Goal: Task Accomplishment & Management: Complete application form

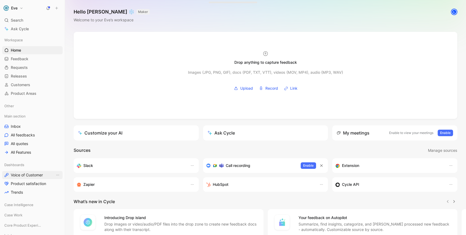
scroll to position [44, 0]
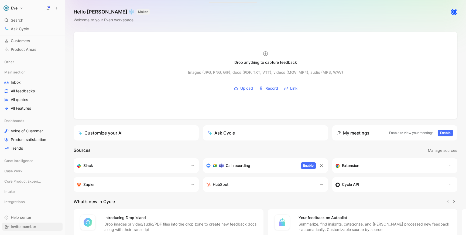
click at [25, 226] on span "Invite member" at bounding box center [23, 226] width 25 height 5
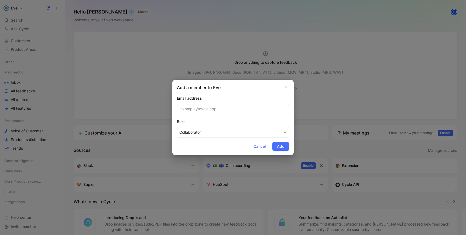
click at [200, 111] on input "email" at bounding box center [233, 109] width 112 height 10
type input "adi"
click at [188, 110] on input "adi" at bounding box center [233, 109] width 112 height 10
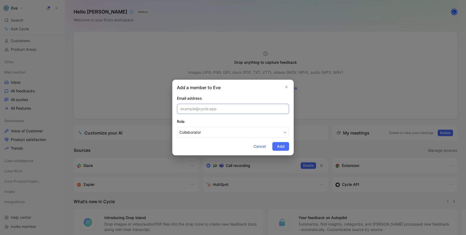
paste input "[EMAIL_ADDRESS][PERSON_NAME][DOMAIN_NAME]"
type input "[EMAIL_ADDRESS][PERSON_NAME][DOMAIN_NAME]"
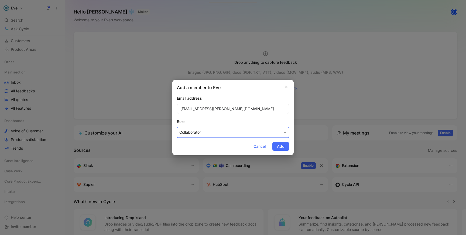
click at [218, 129] on button "Collaborator" at bounding box center [233, 132] width 112 height 11
click at [202, 143] on div "Maker" at bounding box center [196, 145] width 32 height 6
click at [283, 153] on div "Add a member to Eve Email address [EMAIL_ADDRESS][PERSON_NAME][DOMAIN_NAME] Rol…" at bounding box center [232, 118] width 121 height 76
click at [283, 145] on span "Add" at bounding box center [281, 146] width 8 height 6
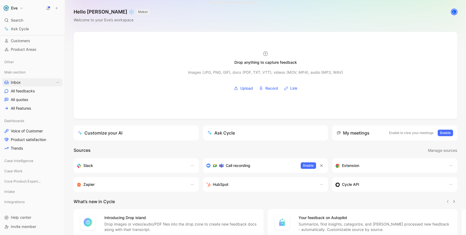
click at [23, 81] on link "Inbox" at bounding box center [32, 82] width 60 height 8
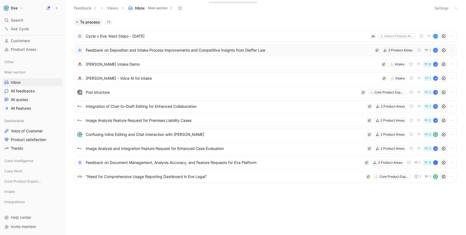
click at [108, 49] on span "Feedback on Deposition and Intake Process Improvements and Competitive Insights…" at bounding box center [229, 50] width 287 height 6
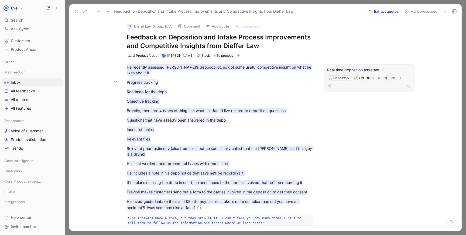
click at [355, 69] on div "Real time deposition assistant" at bounding box center [369, 70] width 85 height 6
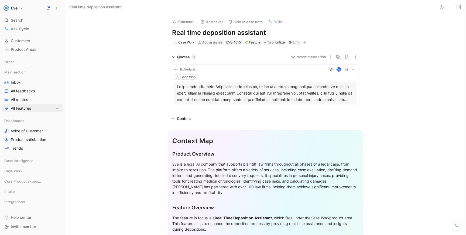
click at [24, 110] on span "All Features" at bounding box center [21, 108] width 20 height 5
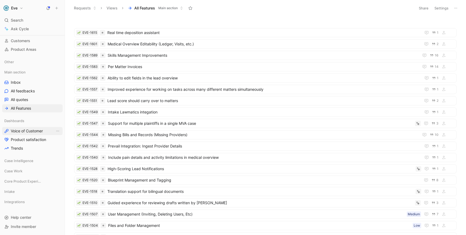
click at [27, 132] on span "Voice of Customer" at bounding box center [27, 130] width 32 height 5
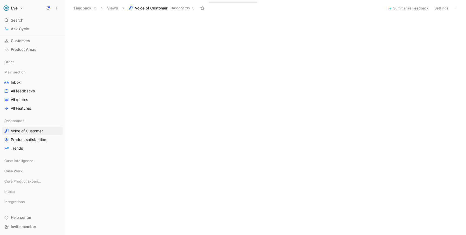
scroll to position [157, 0]
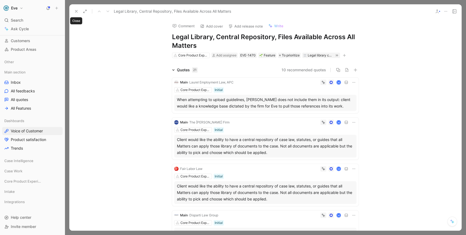
click at [77, 11] on use at bounding box center [76, 11] width 2 height 2
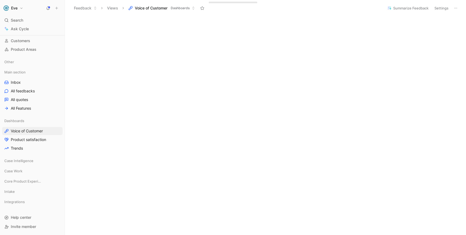
scroll to position [170, 0]
